Goal: Consume media (video, audio)

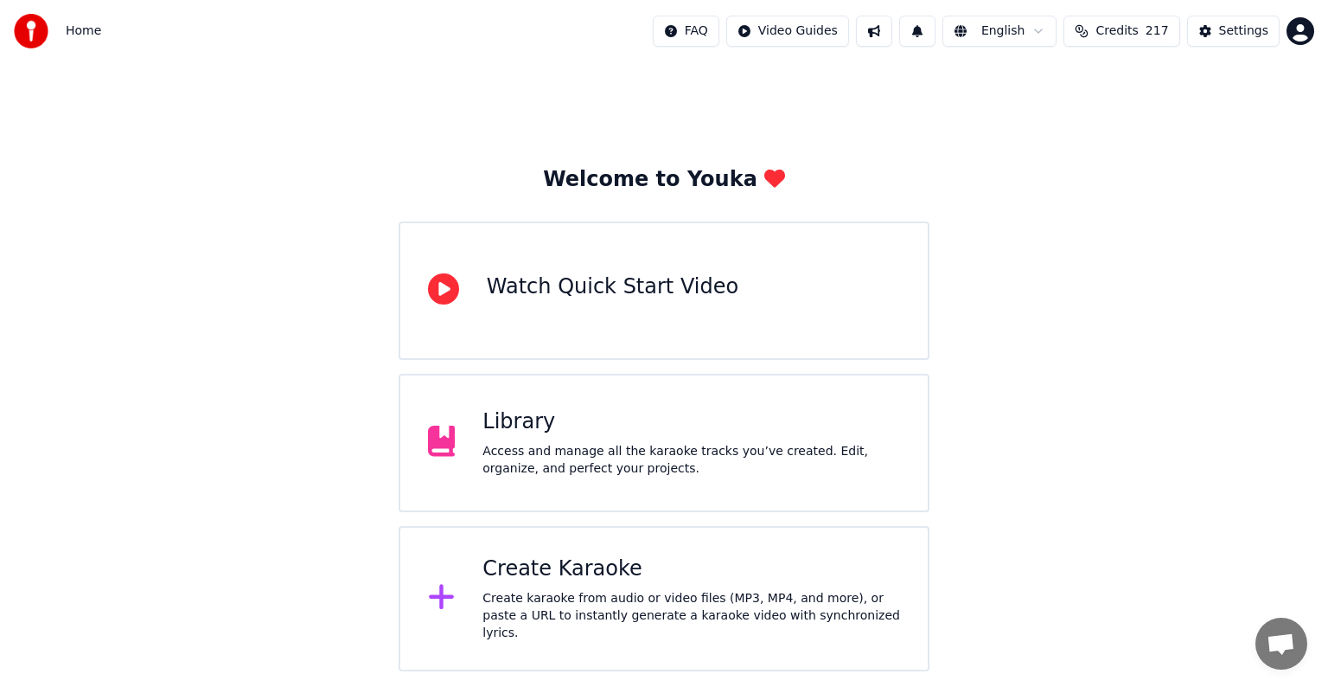
click at [1238, 35] on div "Settings" at bounding box center [1243, 30] width 49 height 17
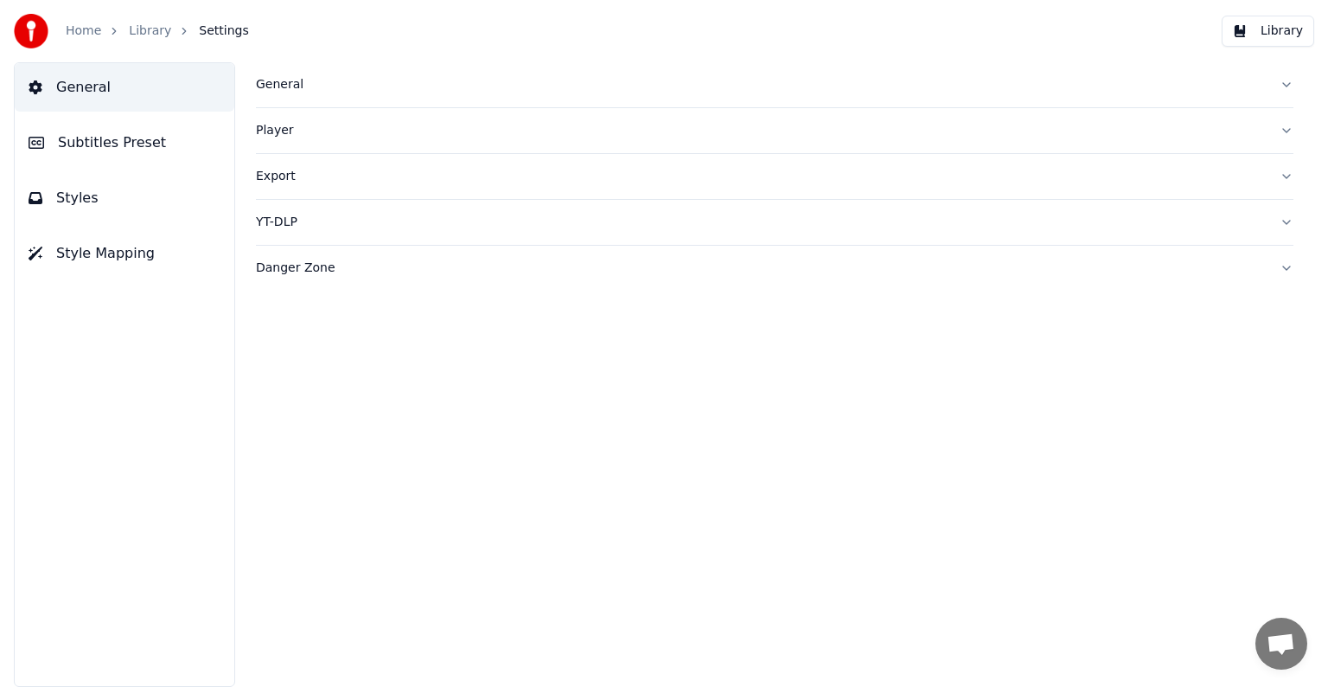
click at [1278, 42] on button "Library" at bounding box center [1268, 31] width 93 height 31
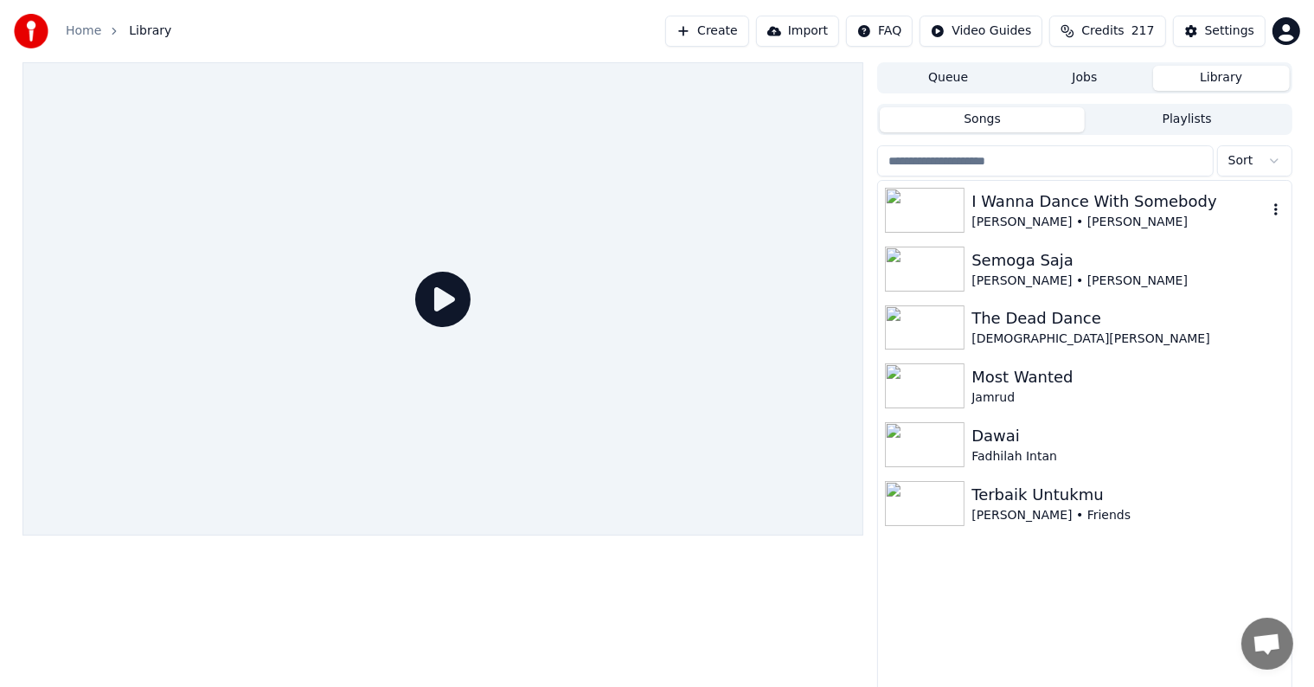
click at [1047, 211] on div "I Wanna Dance With Somebody" at bounding box center [1118, 201] width 295 height 24
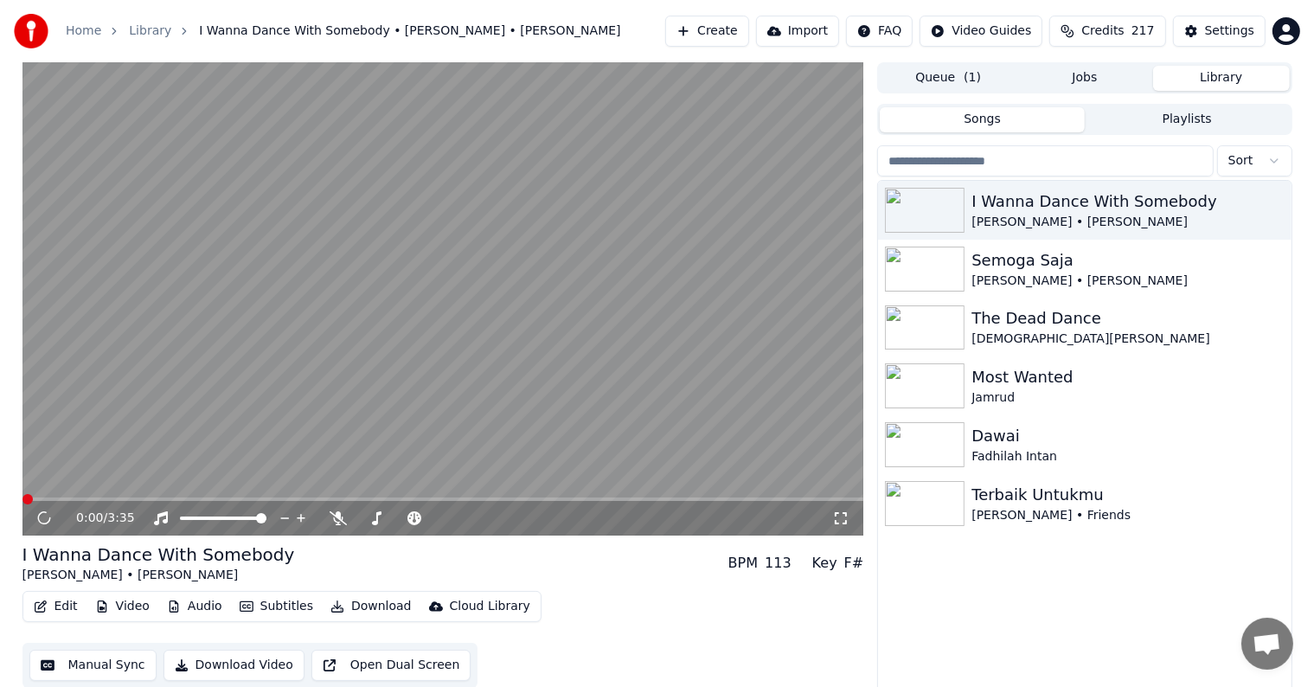
scroll to position [8, 0]
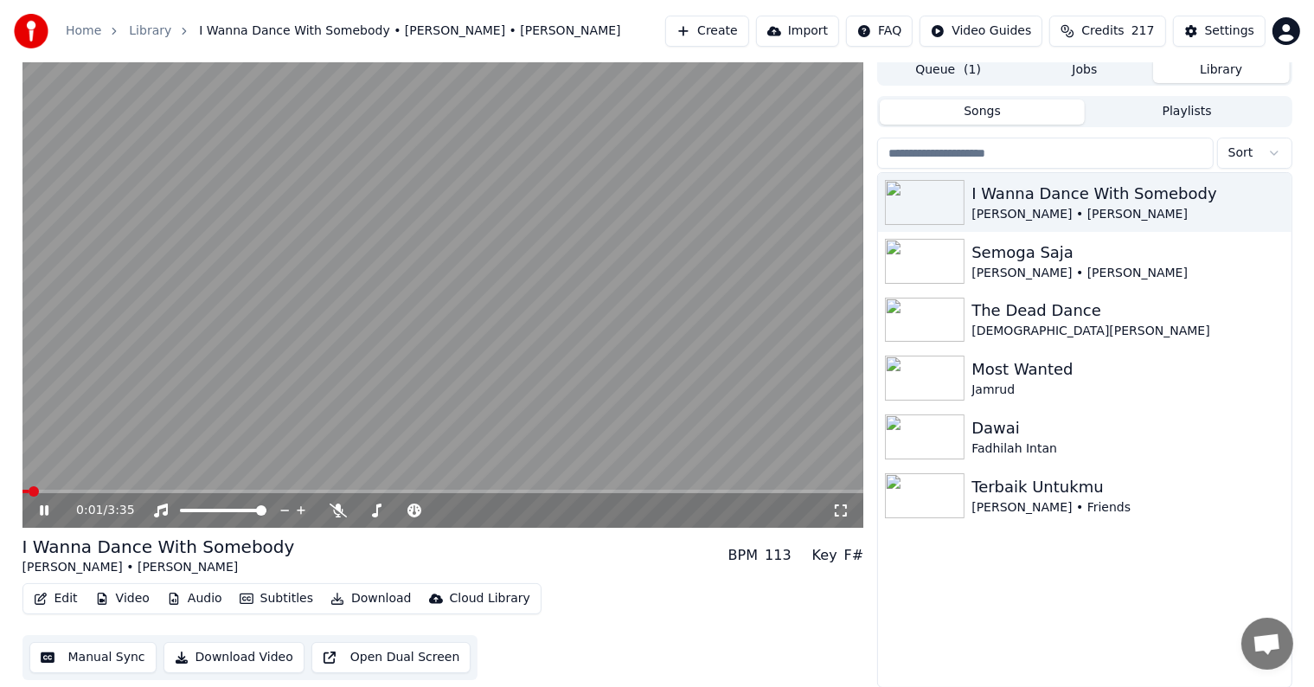
click at [269, 598] on button "Subtitles" at bounding box center [276, 598] width 87 height 24
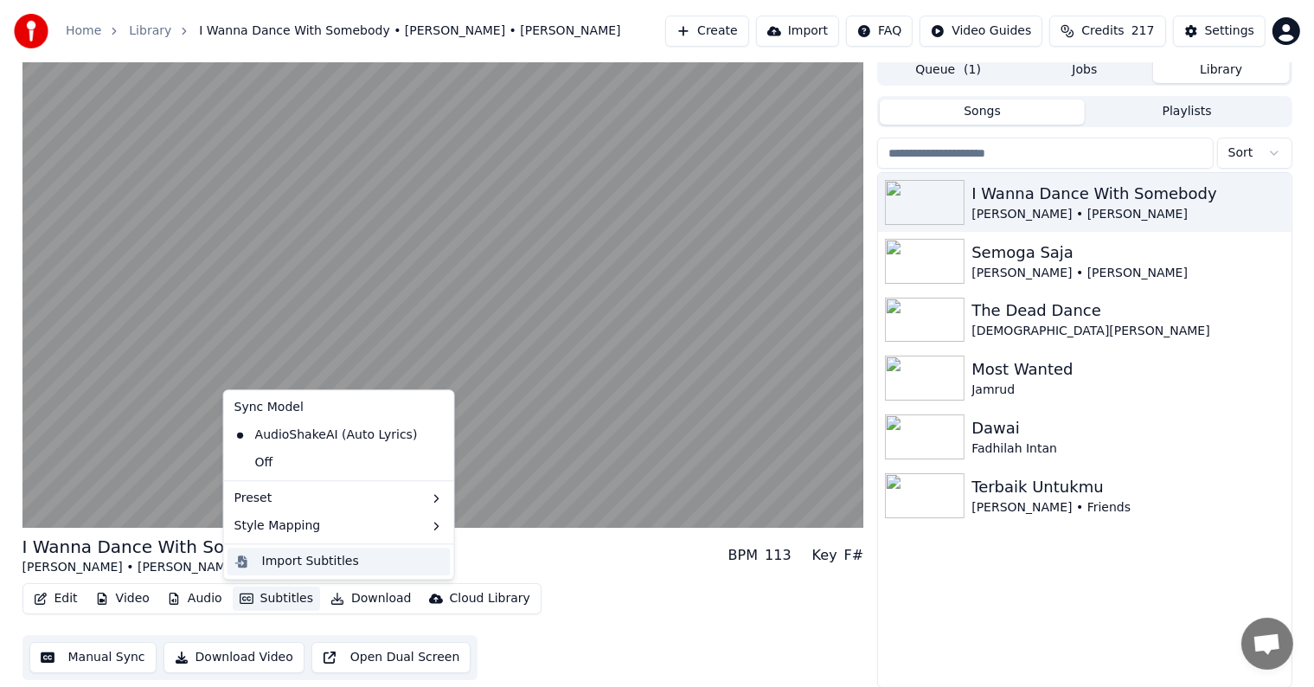
click at [296, 560] on div "Import Subtitles" at bounding box center [310, 561] width 97 height 17
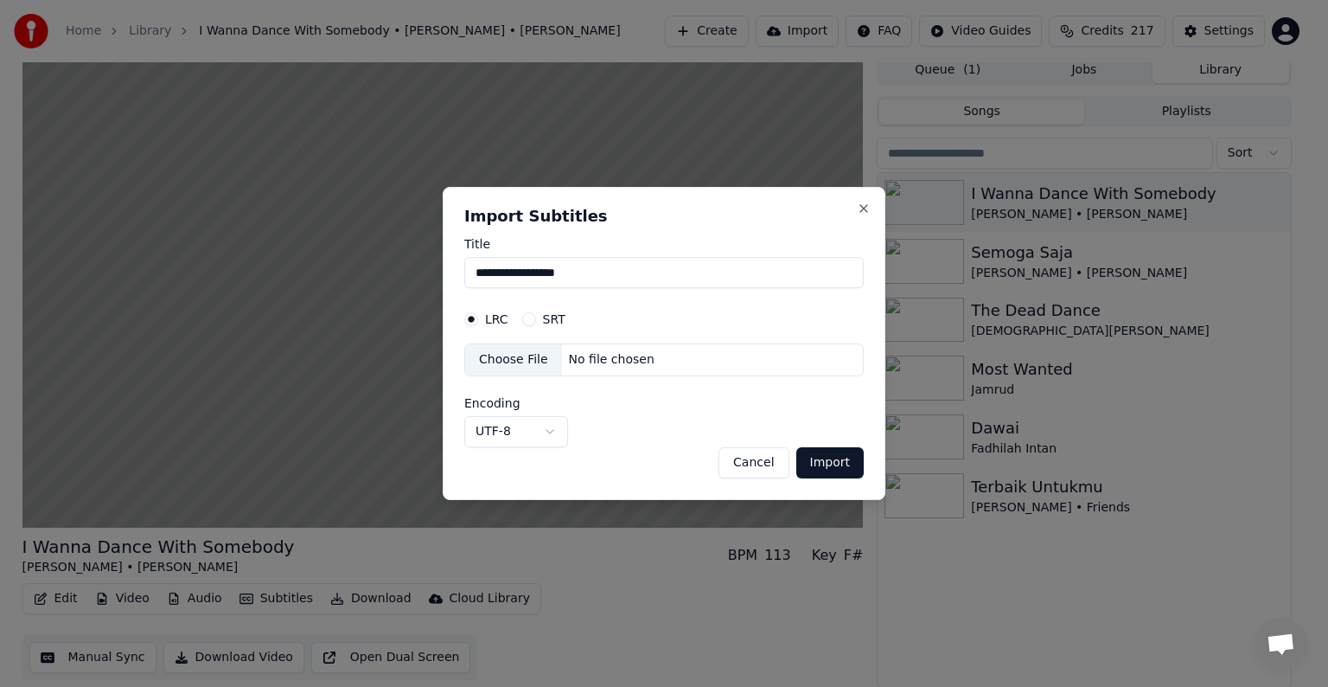
click at [499, 359] on div "Choose File" at bounding box center [513, 359] width 97 height 31
click at [523, 357] on div "Choose File" at bounding box center [513, 359] width 97 height 31
click at [860, 209] on button "Close" at bounding box center [864, 208] width 14 height 14
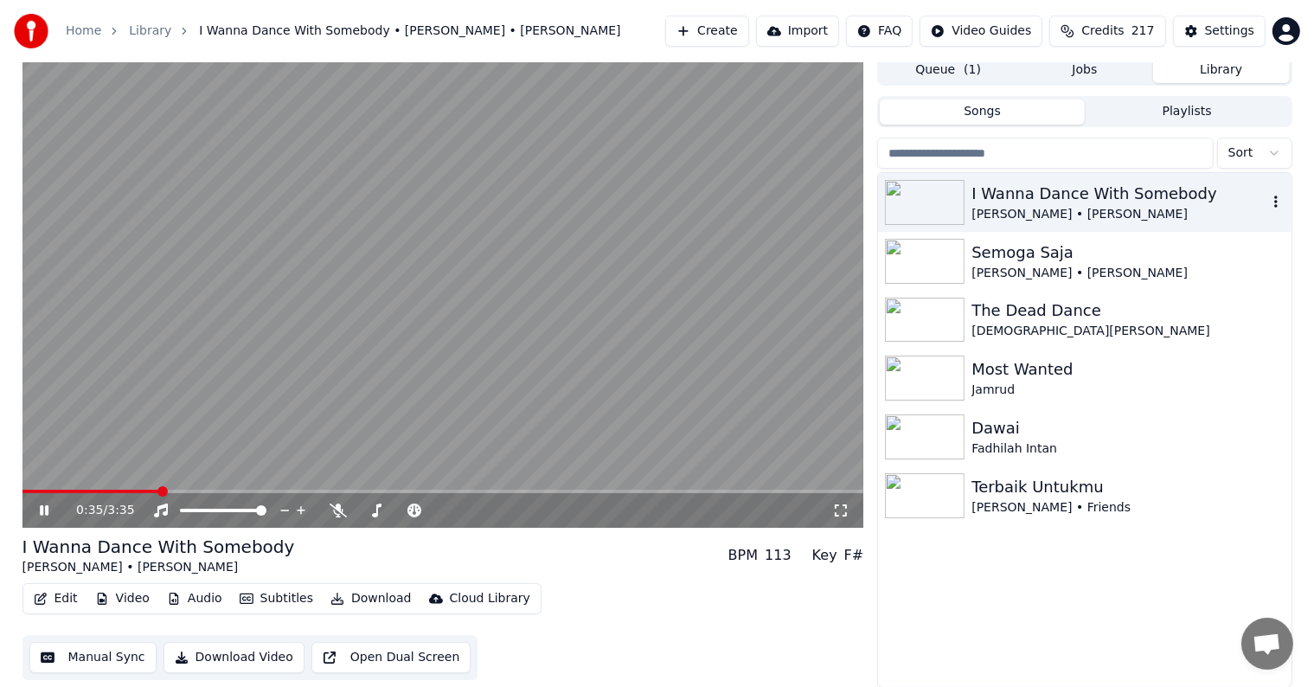
click at [935, 203] on img at bounding box center [925, 202] width 80 height 45
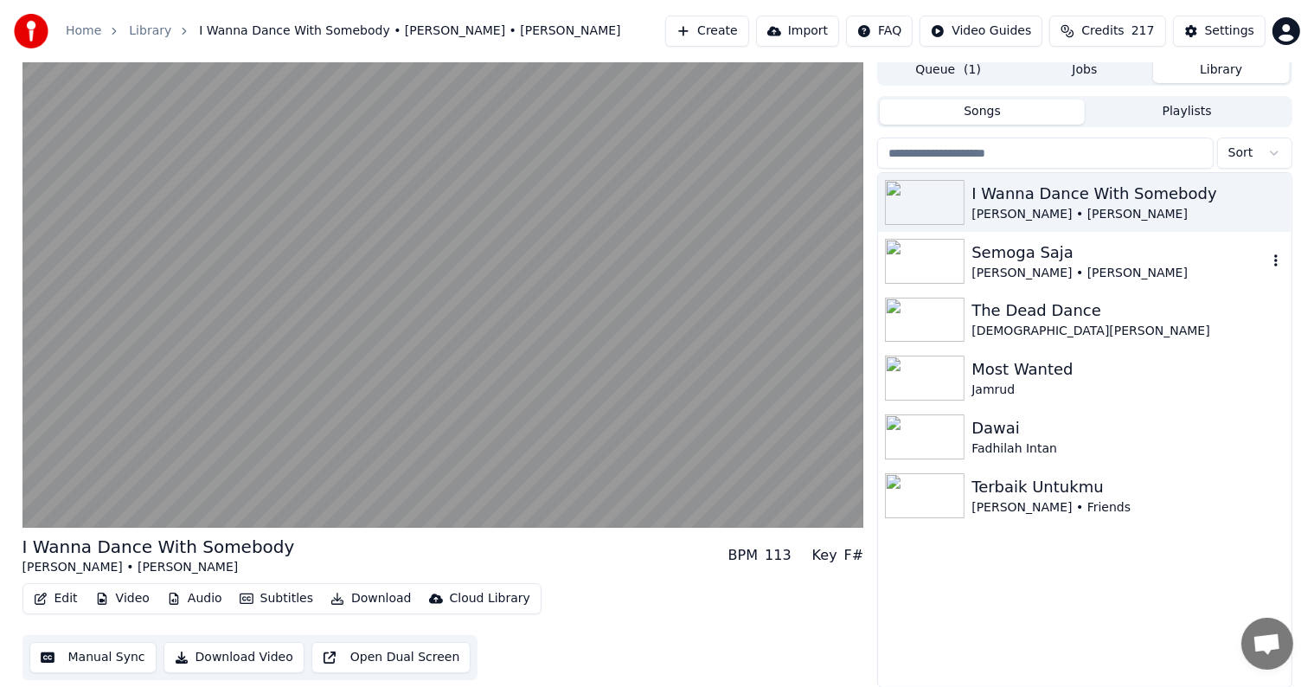
click at [951, 253] on img at bounding box center [925, 261] width 80 height 45
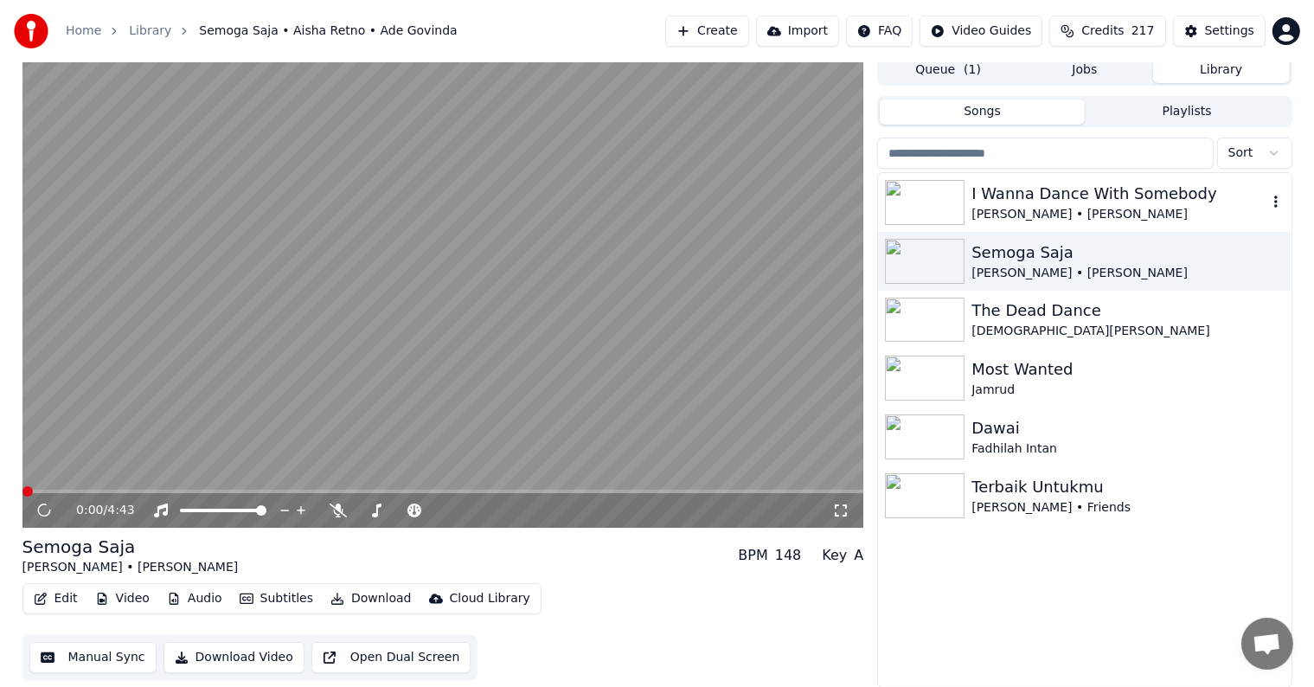
click at [951, 207] on img at bounding box center [925, 202] width 80 height 45
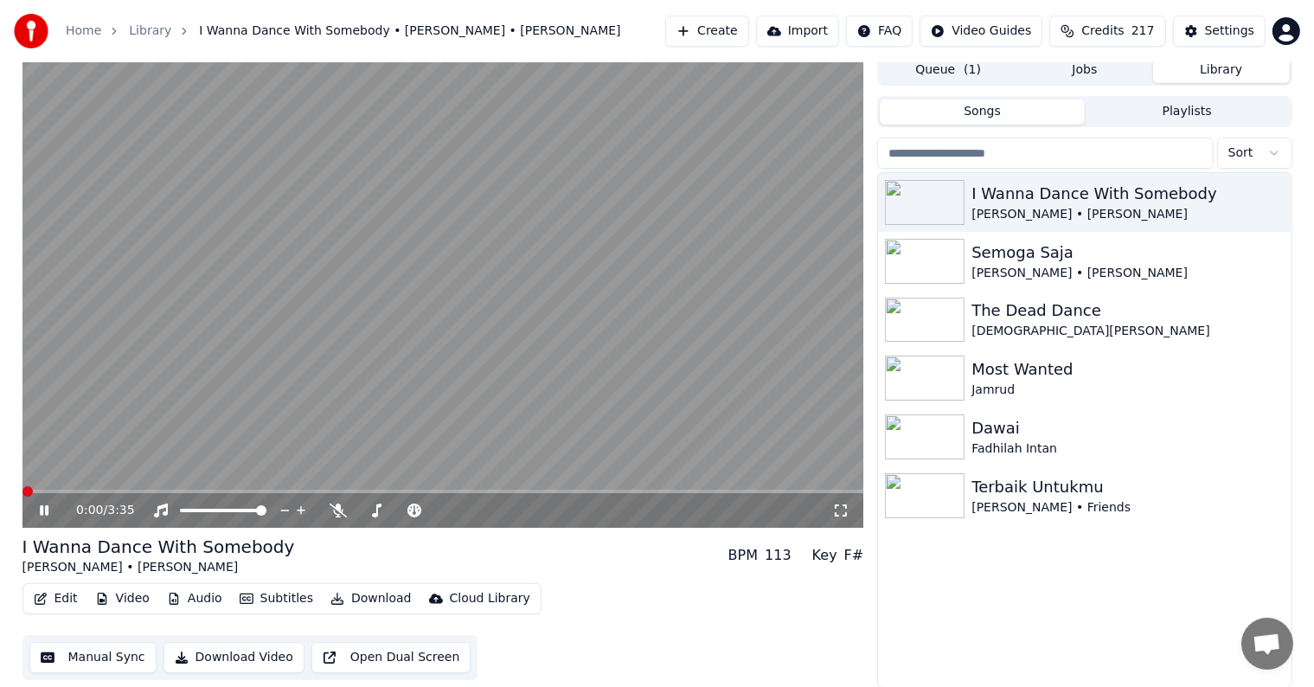
click at [280, 587] on button "Subtitles" at bounding box center [276, 598] width 87 height 24
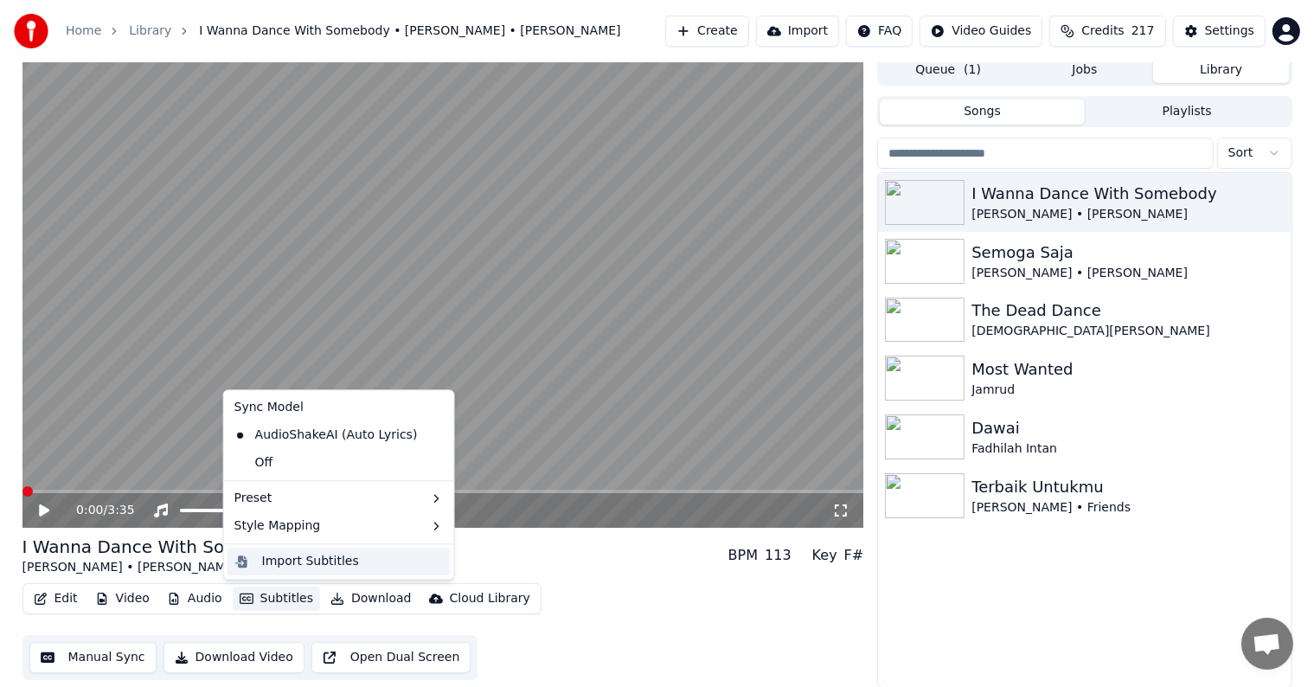
click at [319, 562] on div "Import Subtitles" at bounding box center [310, 561] width 97 height 17
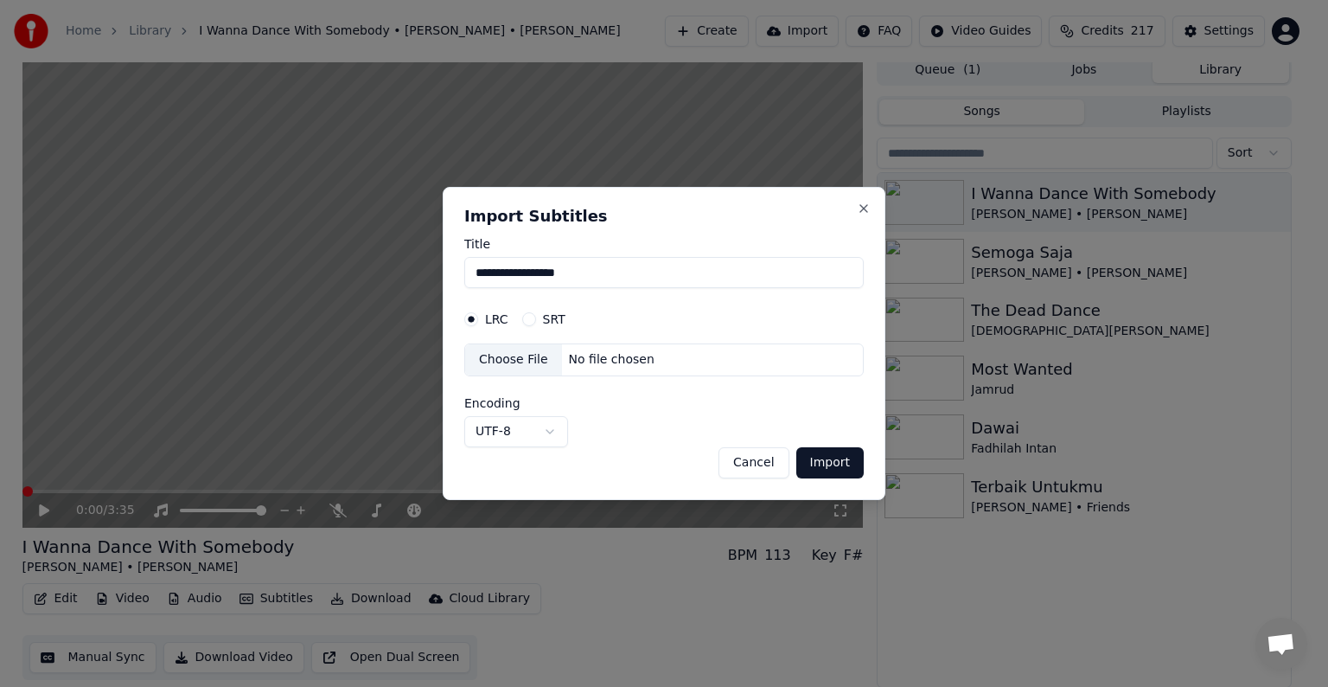
click at [511, 359] on div "Choose File" at bounding box center [513, 359] width 97 height 31
click at [803, 277] on input "**********" at bounding box center [664, 272] width 400 height 31
click at [868, 208] on button "Close" at bounding box center [864, 208] width 14 height 14
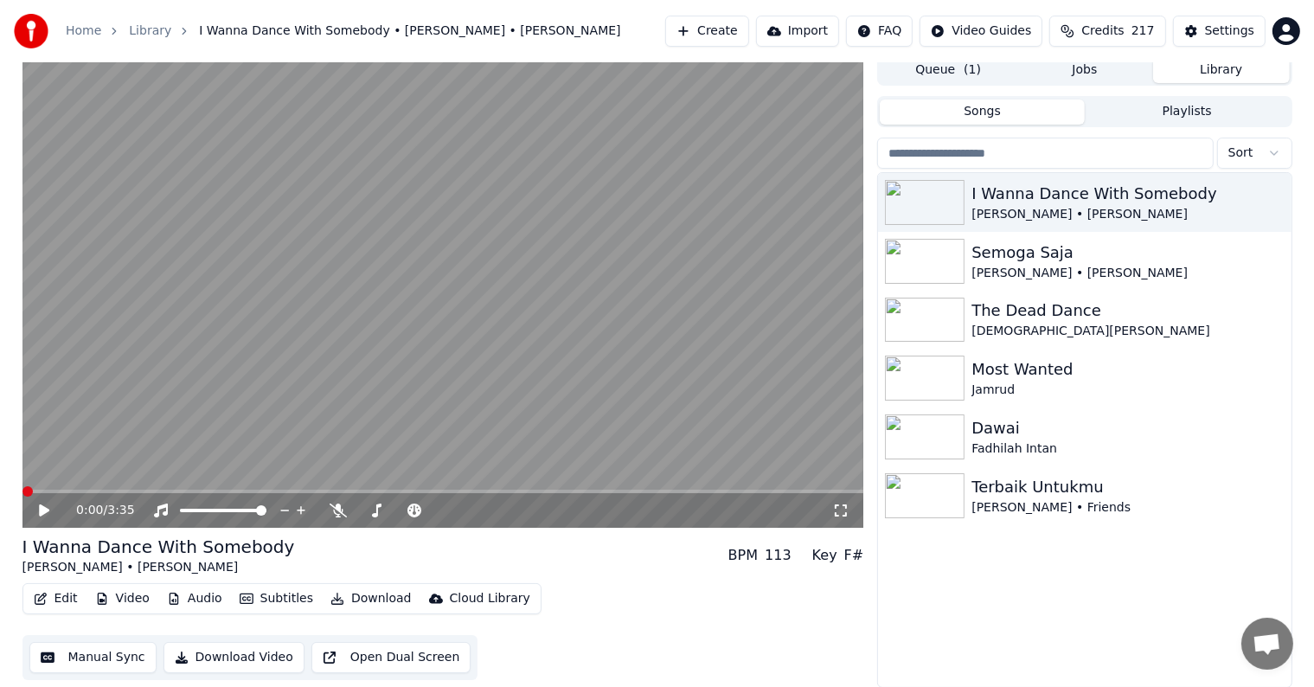
click at [327, 508] on div "0:00 / 3:35" at bounding box center [454, 510] width 756 height 17
click at [333, 508] on icon at bounding box center [337, 510] width 17 height 14
click at [263, 509] on span at bounding box center [258, 510] width 10 height 10
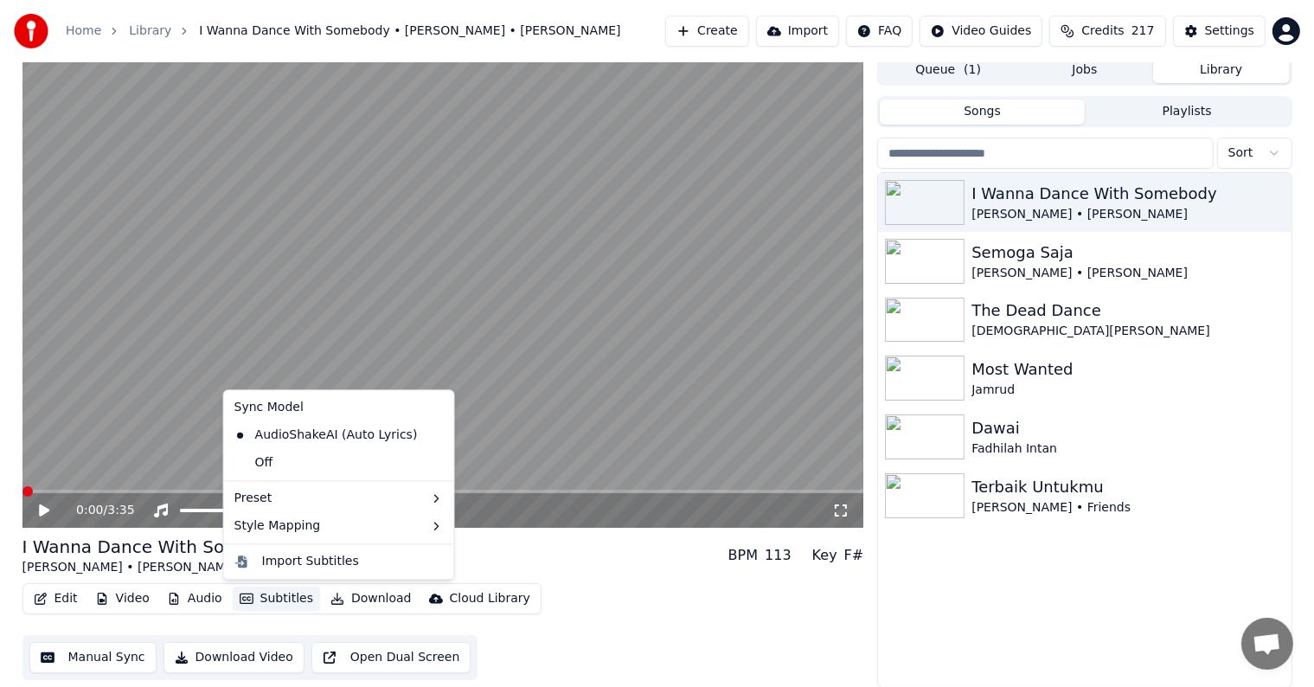
click at [283, 595] on button "Subtitles" at bounding box center [276, 598] width 87 height 24
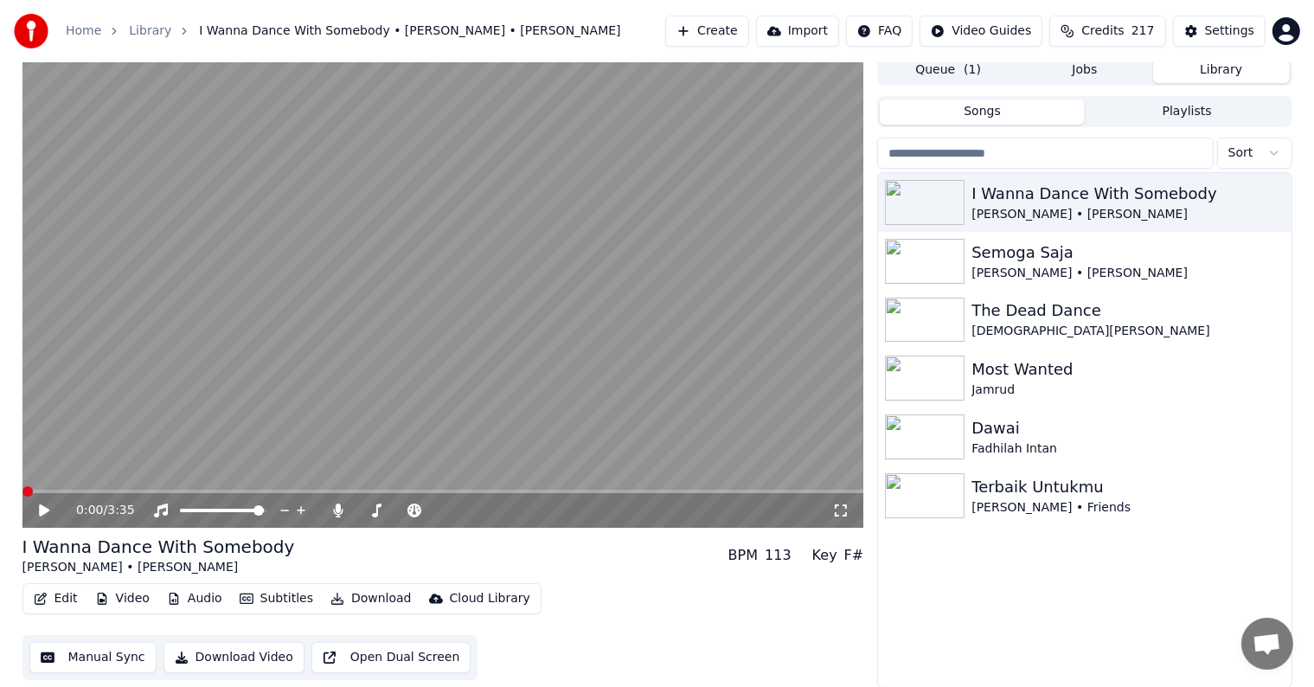
drag, startPoint x: 649, startPoint y: 607, endPoint x: 367, endPoint y: 589, distance: 283.4
click at [647, 607] on div "Edit Video Audio Subtitles Download Cloud Library Manual Sync Download Video Op…" at bounding box center [442, 631] width 841 height 97
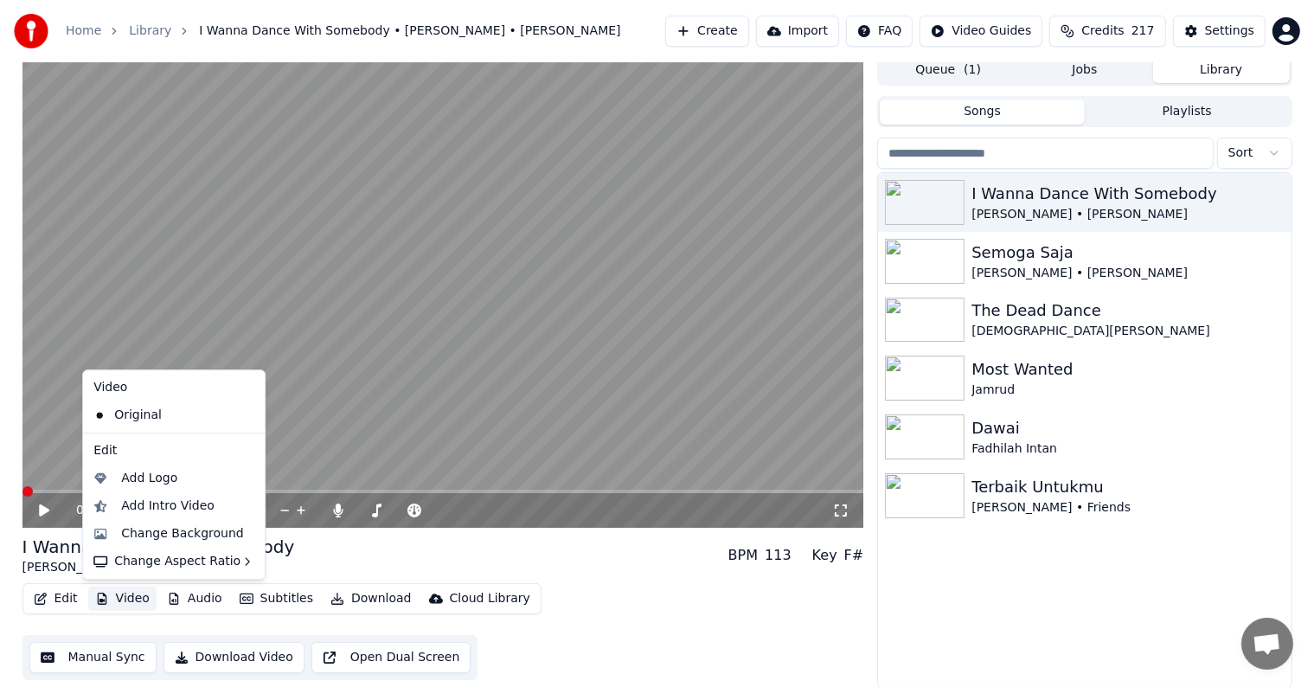
click at [114, 598] on button "Video" at bounding box center [122, 598] width 68 height 24
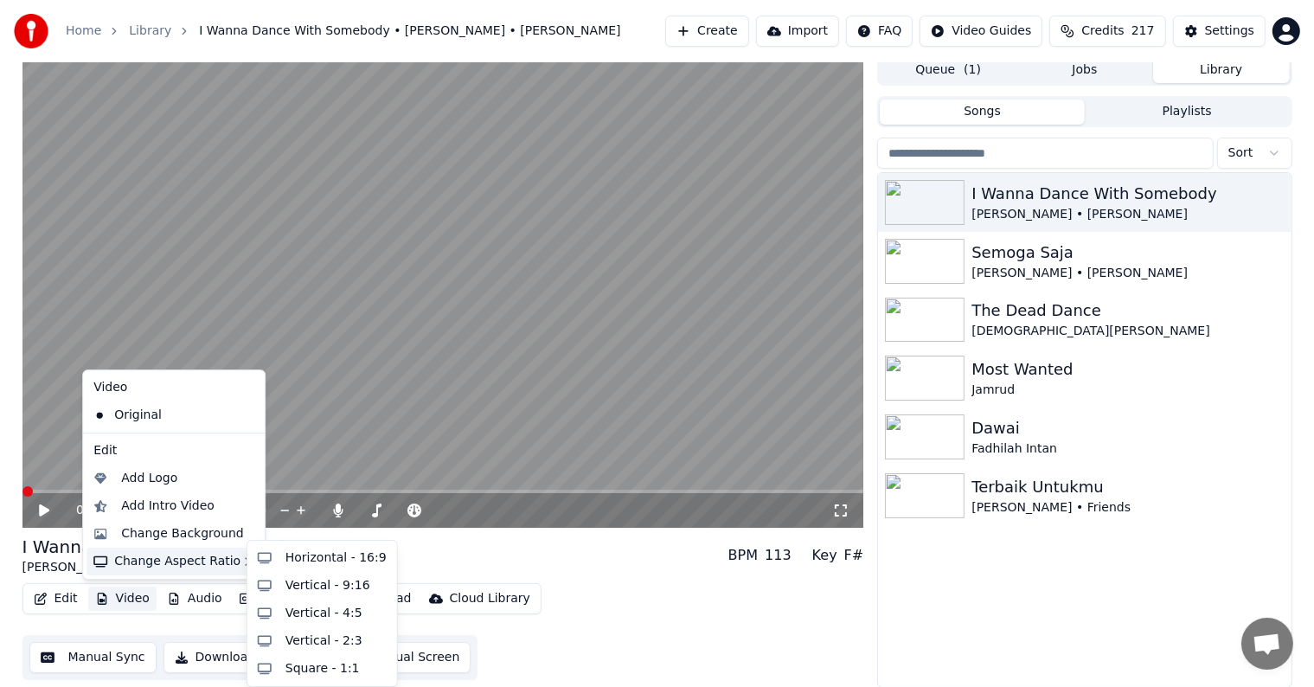
click at [592, 560] on div "I Wanna Dance With Somebody [PERSON_NAME] • [PERSON_NAME] BPM 113 Key F#" at bounding box center [442, 555] width 841 height 42
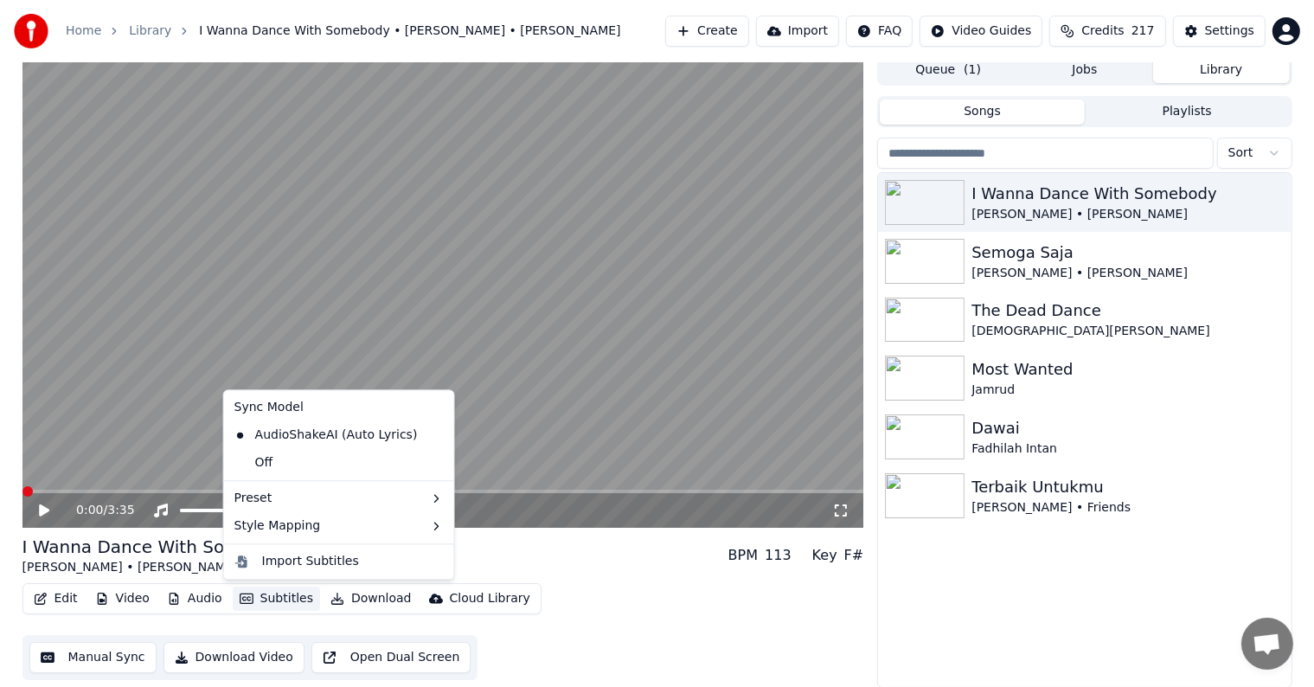
click at [291, 598] on button "Subtitles" at bounding box center [276, 598] width 87 height 24
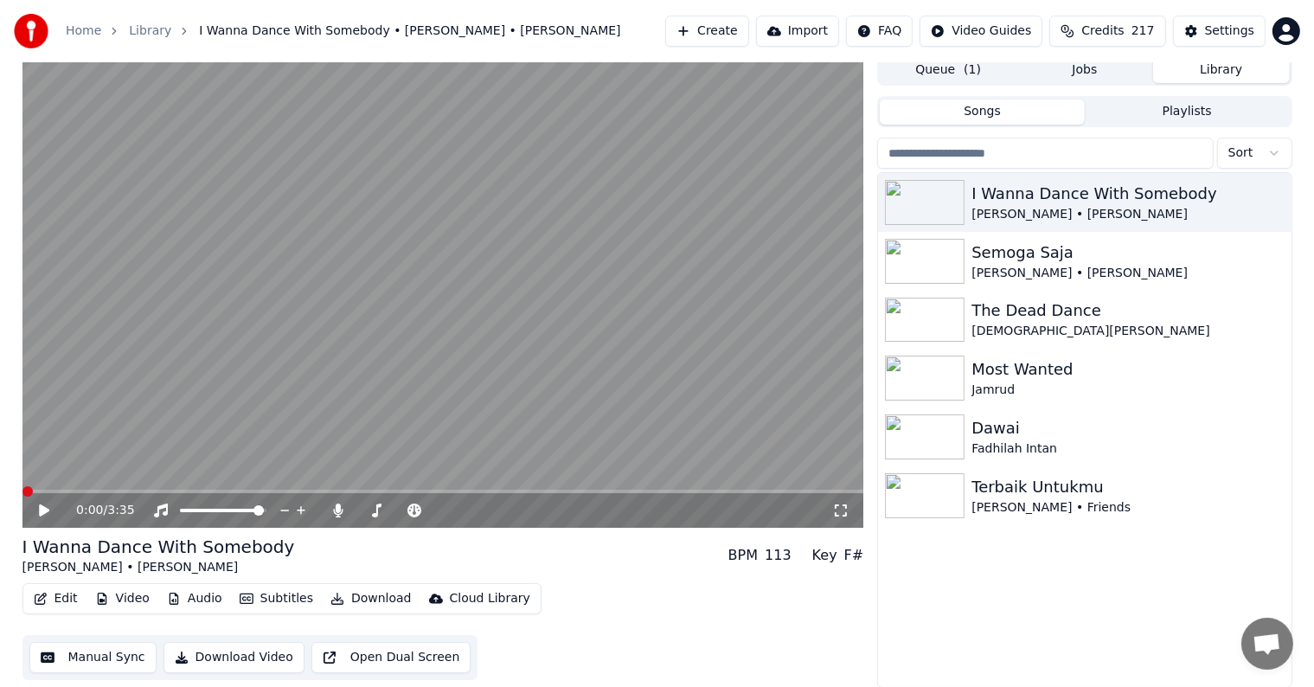
drag, startPoint x: 566, startPoint y: 564, endPoint x: 553, endPoint y: 564, distance: 13.0
click at [566, 564] on div "I Wanna Dance With Somebody [PERSON_NAME] • [PERSON_NAME] BPM 113 Key F#" at bounding box center [442, 555] width 841 height 42
click at [49, 508] on icon at bounding box center [56, 510] width 41 height 14
click at [170, 491] on span at bounding box center [442, 490] width 841 height 3
click at [1007, 73] on button "Queue ( 1 )" at bounding box center [947, 70] width 137 height 25
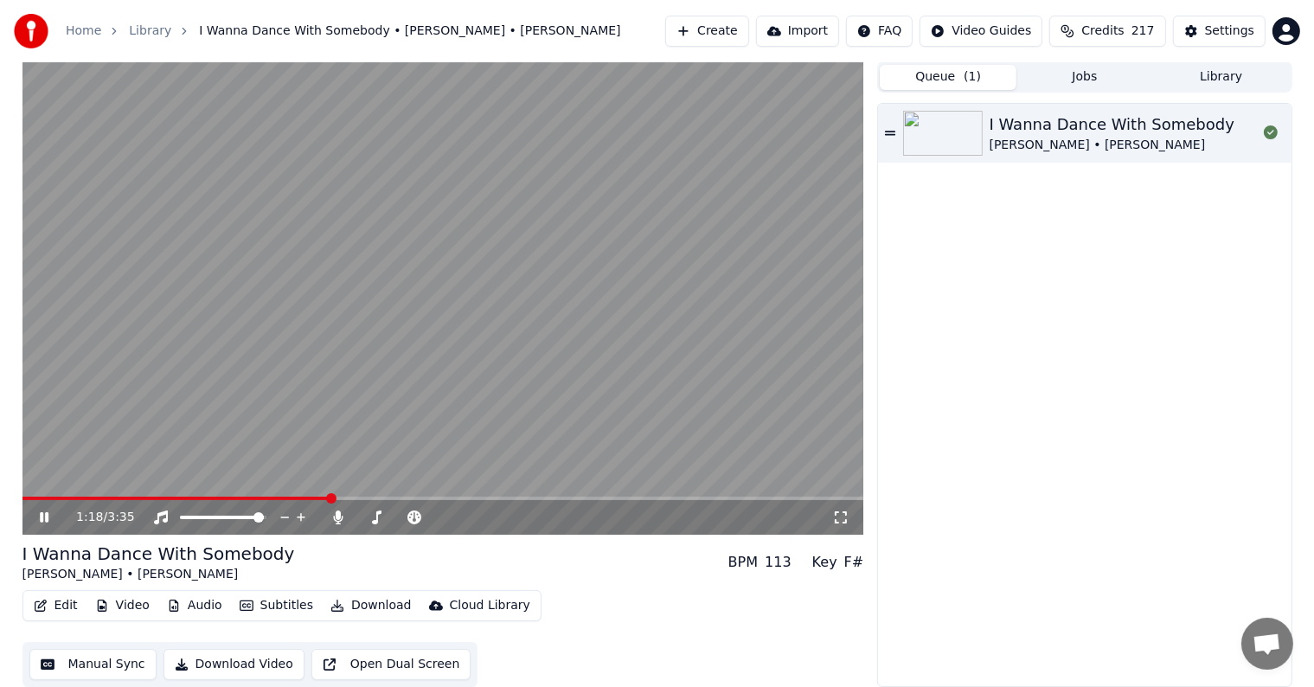
scroll to position [1, 0]
click at [1111, 78] on button "Jobs" at bounding box center [1084, 77] width 137 height 25
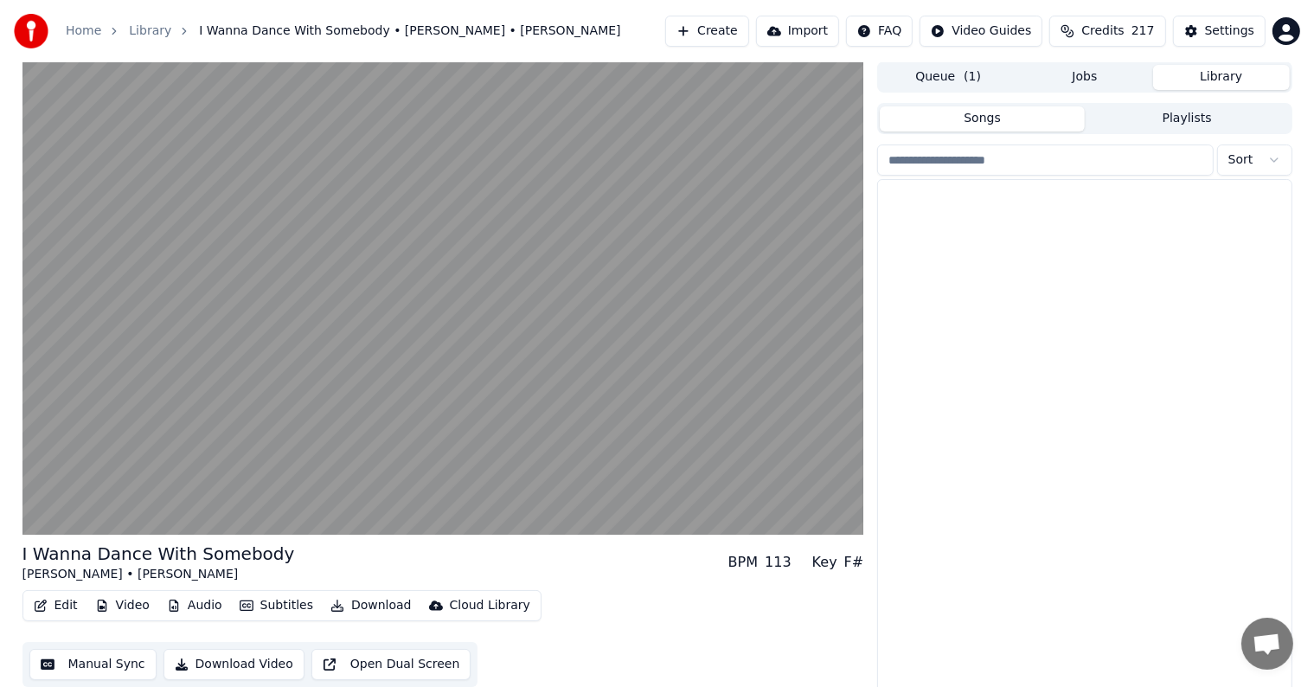
click at [1244, 77] on button "Library" at bounding box center [1221, 77] width 137 height 25
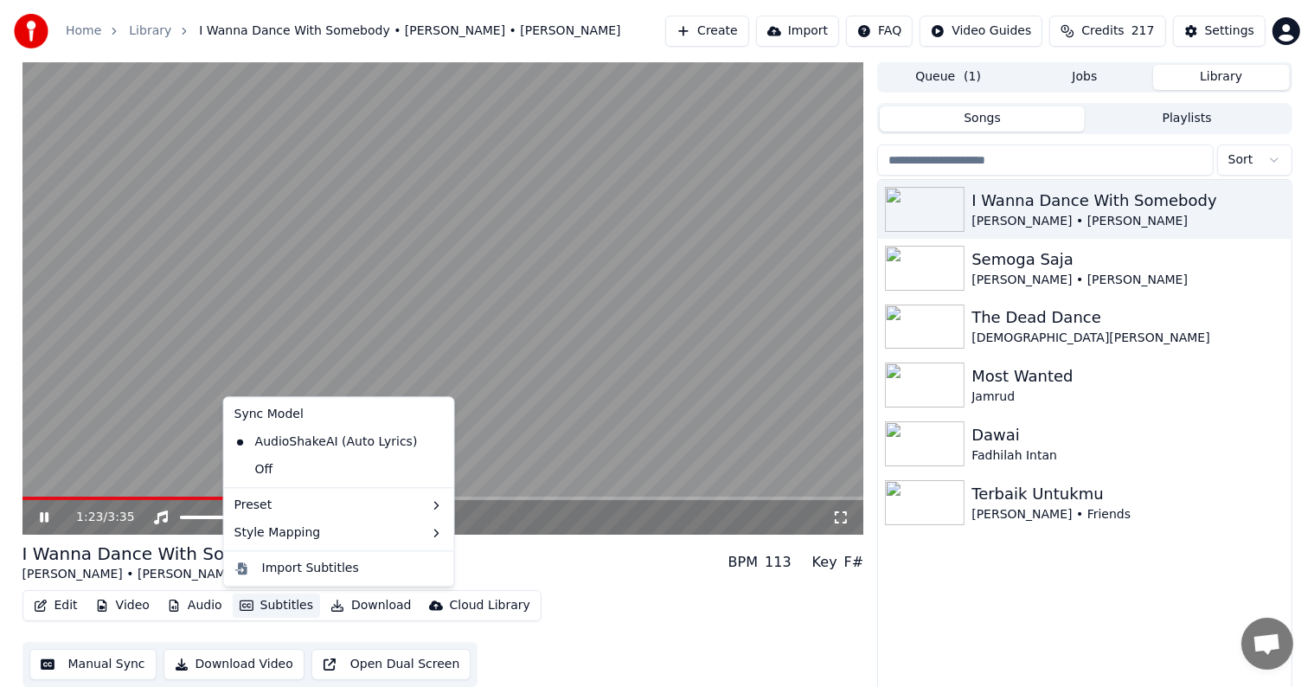
click at [281, 603] on button "Subtitles" at bounding box center [276, 605] width 87 height 24
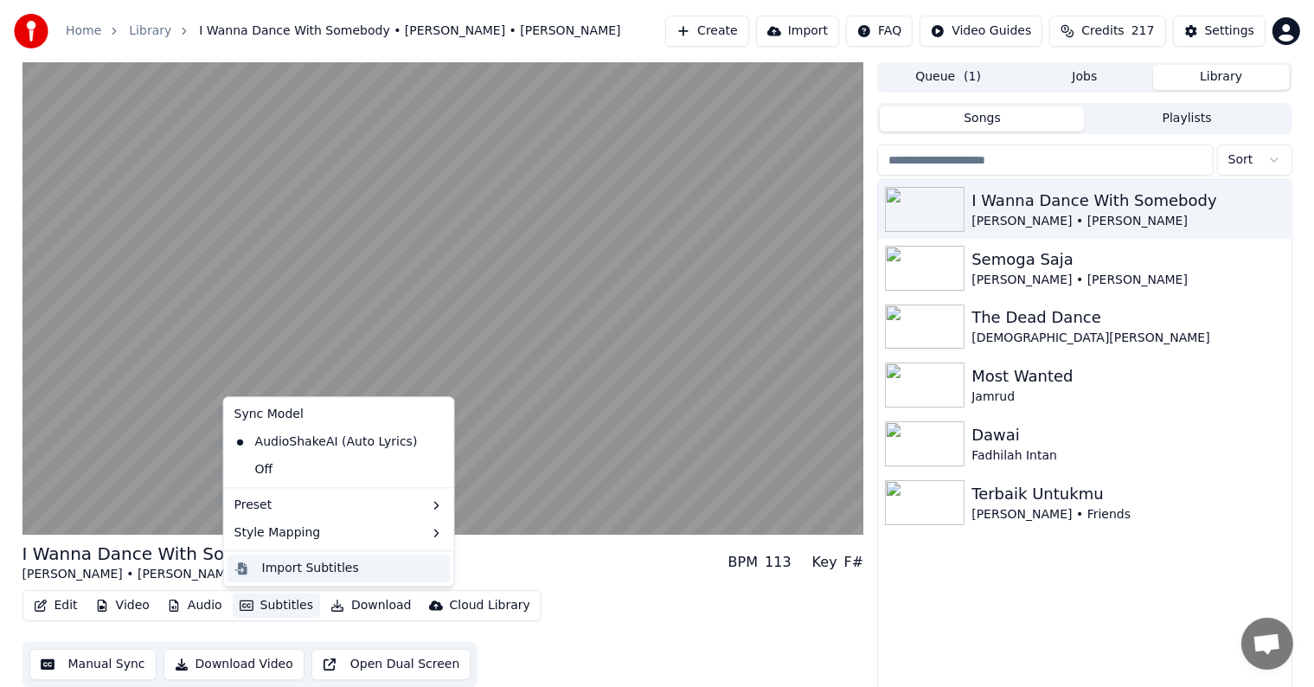
click at [387, 568] on div "Import Subtitles" at bounding box center [353, 568] width 182 height 17
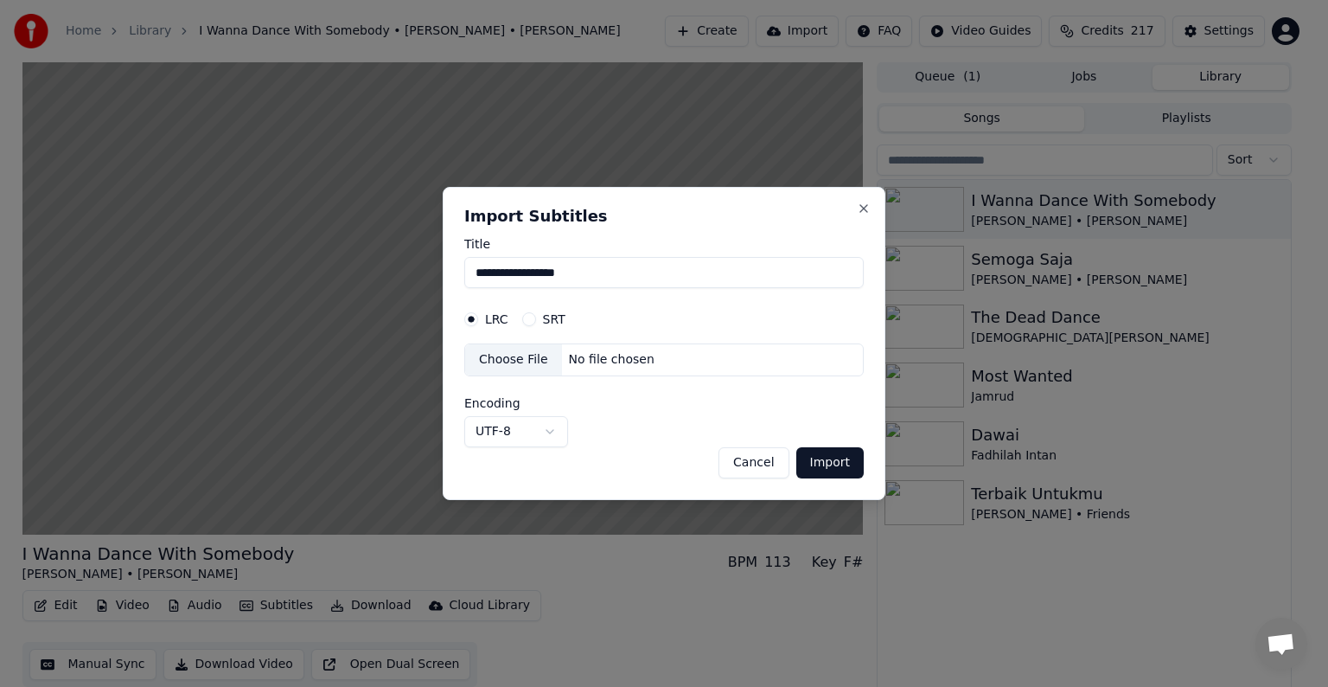
click at [753, 462] on button "Cancel" at bounding box center [754, 462] width 70 height 31
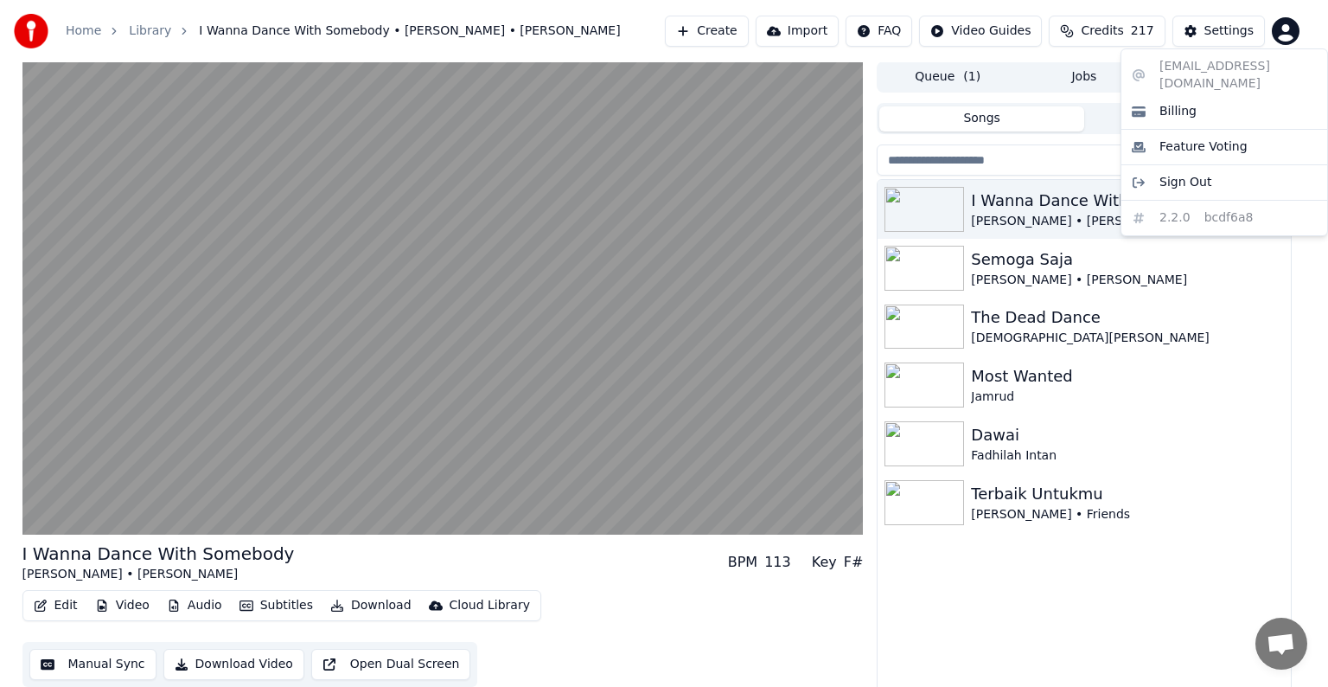
click at [1283, 28] on html "Home Library I Wanna Dance With Somebody • [PERSON_NAME] • [PERSON_NAME] Create…" at bounding box center [664, 342] width 1328 height 687
click at [1227, 33] on html "Home Library I Wanna Dance With Somebody • [PERSON_NAME] • [PERSON_NAME] Create…" at bounding box center [664, 342] width 1328 height 687
